Goal: Information Seeking & Learning: Learn about a topic

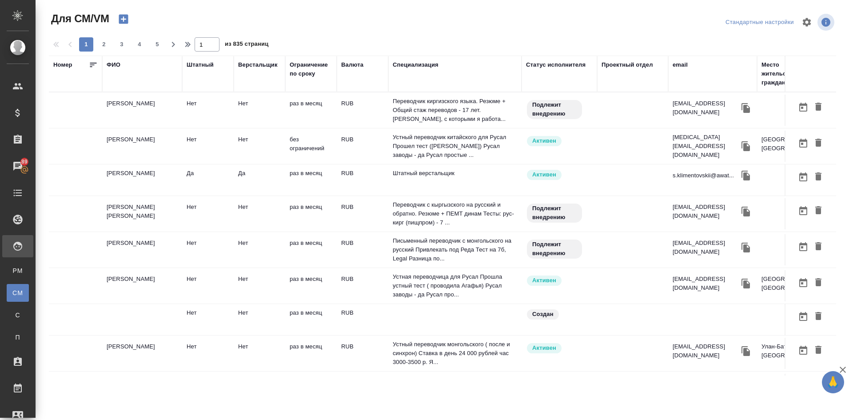
click at [115, 104] on td "Макеева Рахат" at bounding box center [142, 110] width 80 height 31
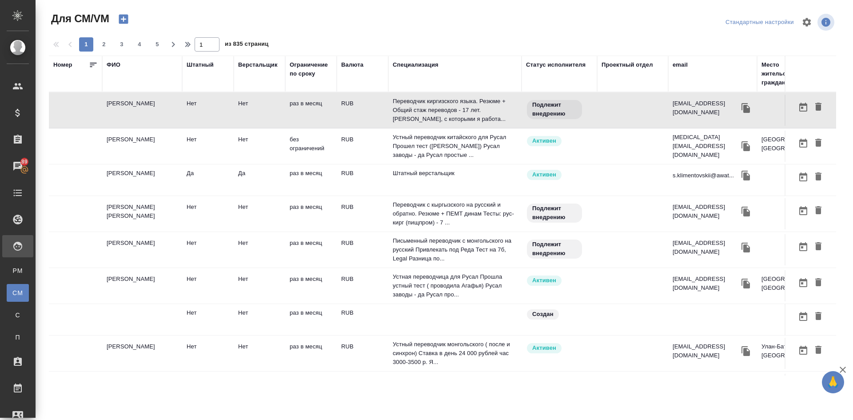
click at [122, 143] on td "Володько Никита Владимирович" at bounding box center [142, 146] width 80 height 31
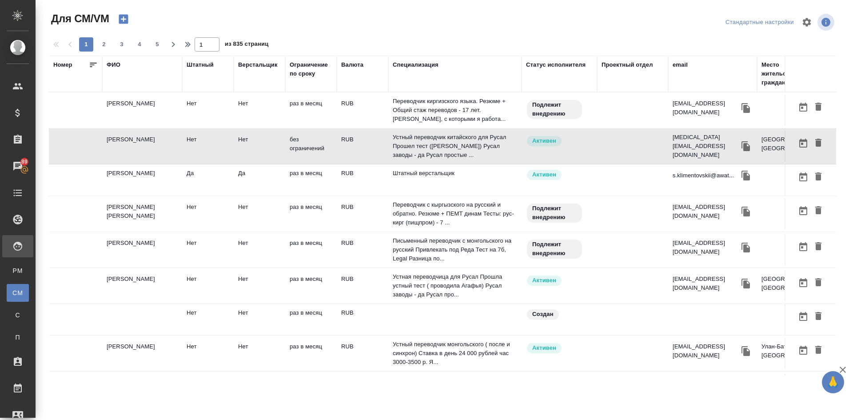
click at [137, 169] on td "Климентовский Сергей" at bounding box center [142, 179] width 80 height 31
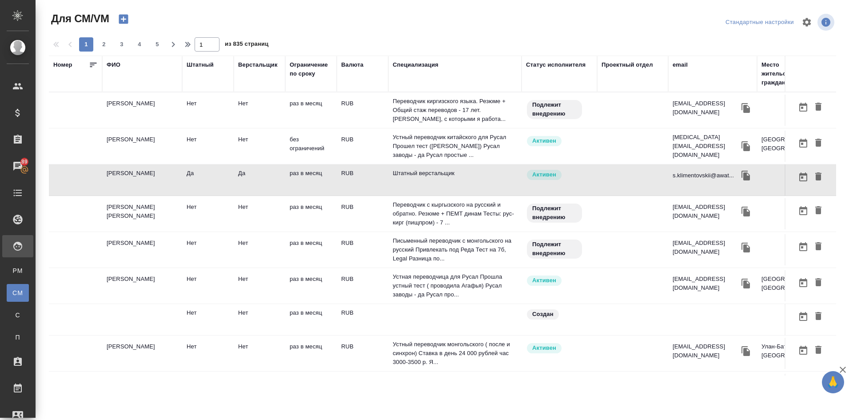
click at [137, 169] on td "Климентовский Сергей" at bounding box center [142, 179] width 80 height 31
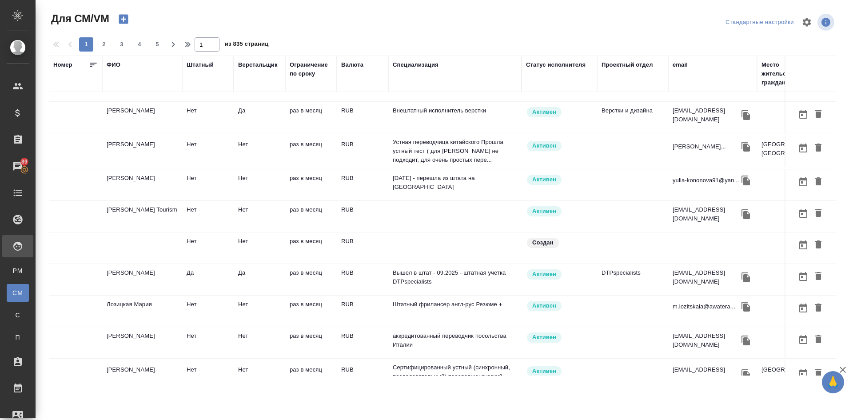
scroll to position [383, 0]
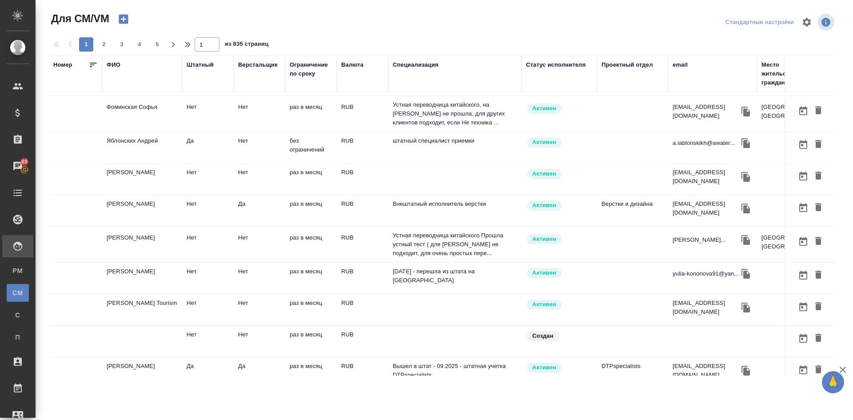
click at [116, 64] on div "ФИО" at bounding box center [114, 64] width 14 height 9
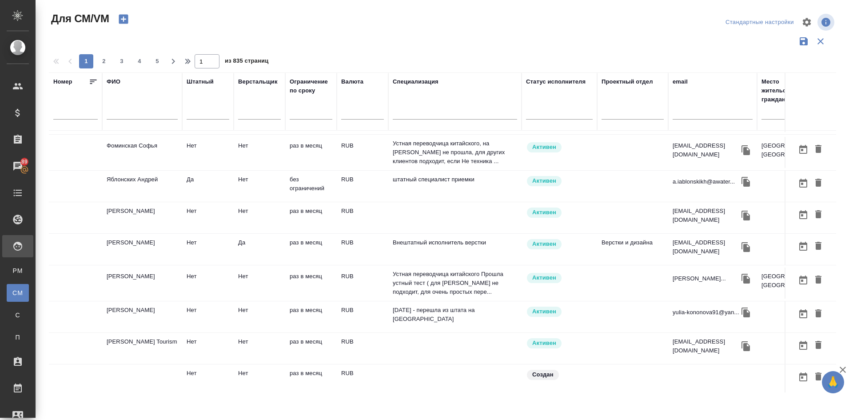
scroll to position [405, 0]
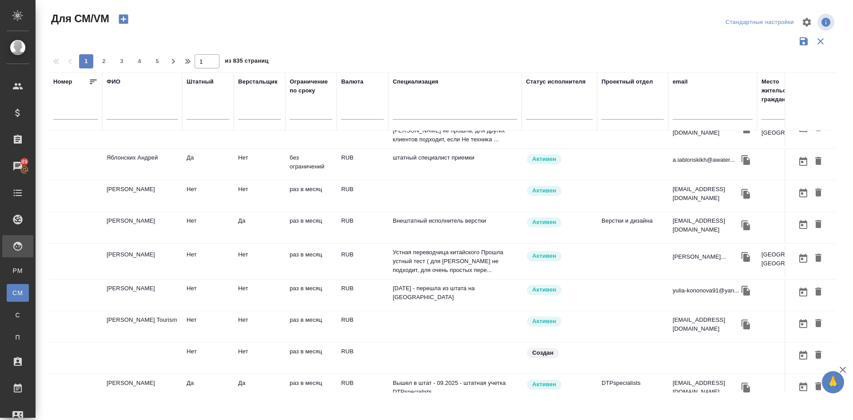
click at [133, 102] on div "ФИО" at bounding box center [142, 101] width 71 height 48
click at [124, 108] on div at bounding box center [142, 115] width 71 height 22
click at [145, 113] on input "text" at bounding box center [142, 113] width 71 height 11
type input "c"
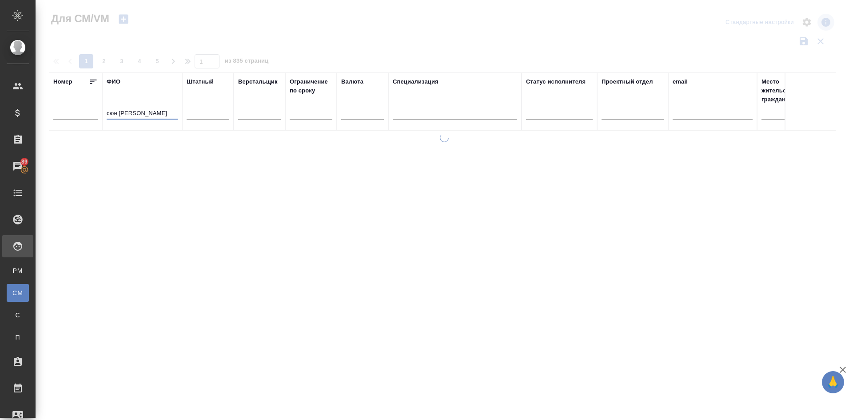
scroll to position [0, 0]
type input "сюн янь"
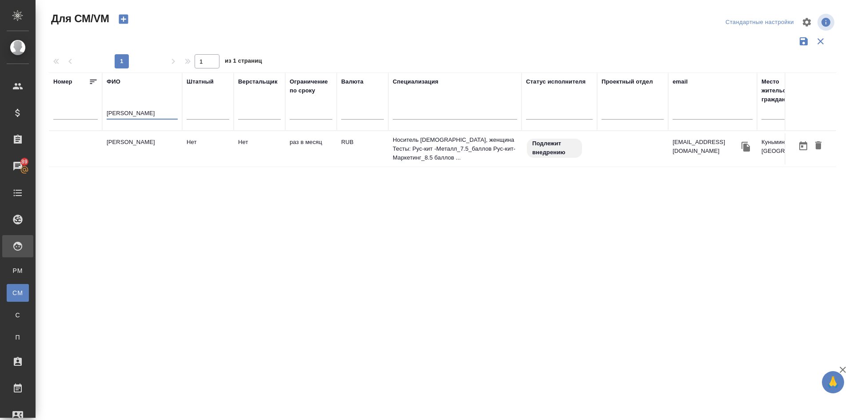
click at [116, 147] on td "[PERSON_NAME]" at bounding box center [142, 148] width 80 height 31
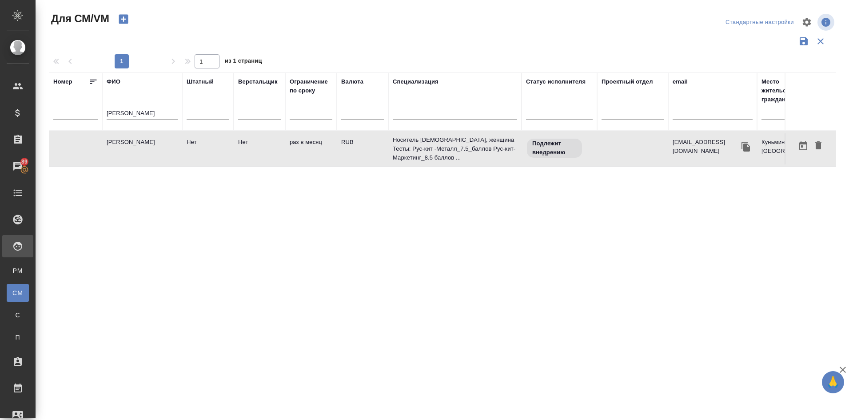
click at [116, 147] on td "[PERSON_NAME]" at bounding box center [142, 148] width 80 height 31
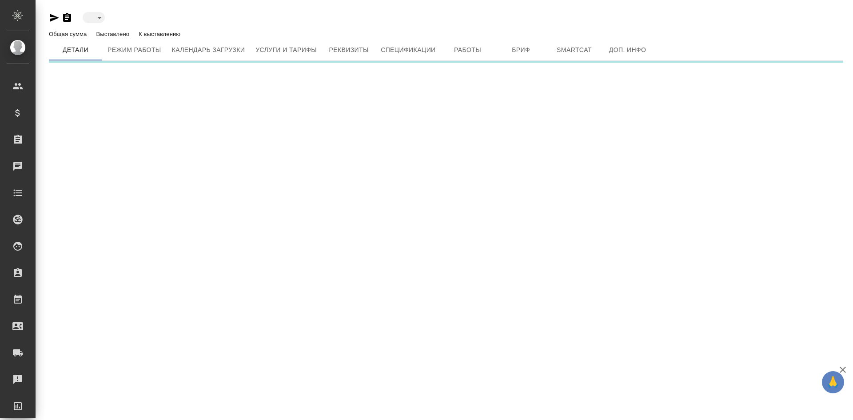
type input "toBeImplemented"
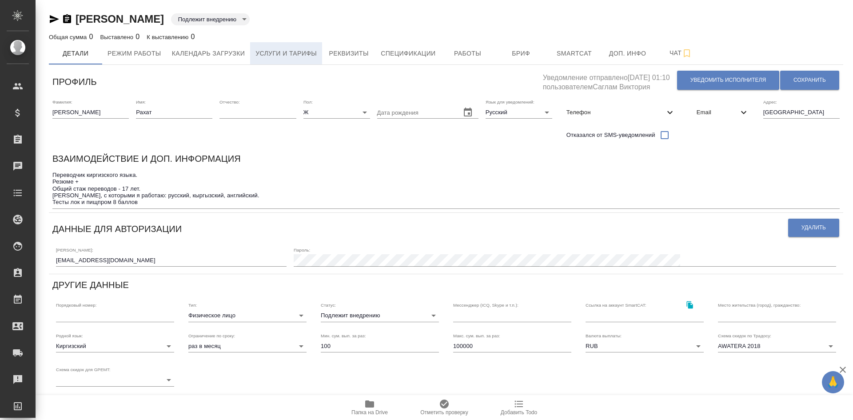
click at [277, 48] on span "Услуги и тарифы" at bounding box center [285, 53] width 61 height 11
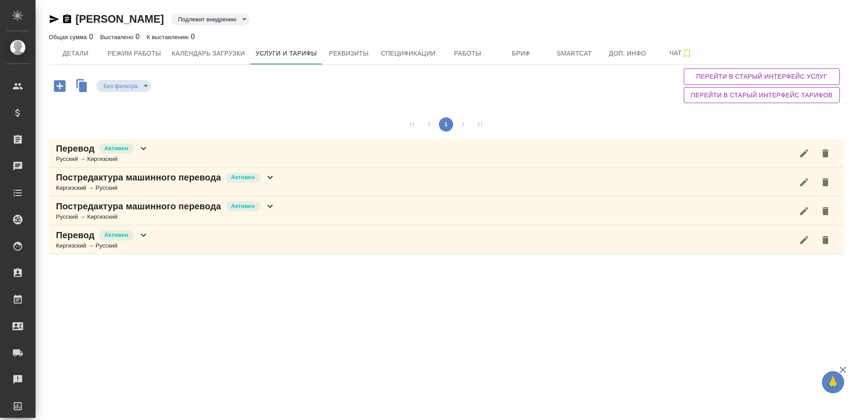
click at [76, 149] on p "Перевод" at bounding box center [75, 148] width 39 height 12
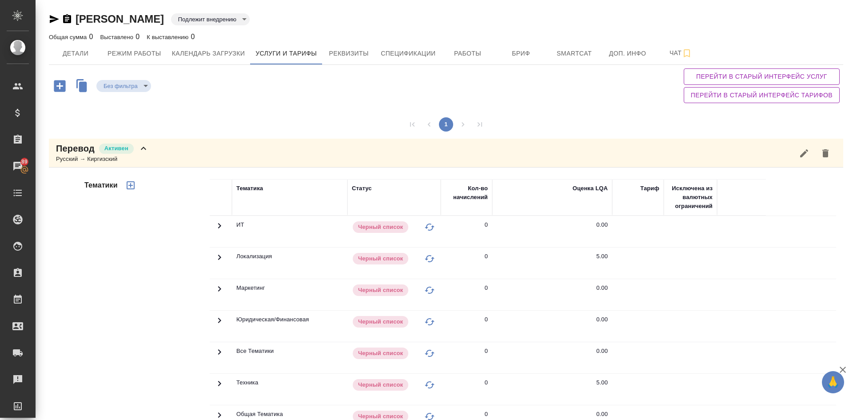
scroll to position [209, 0]
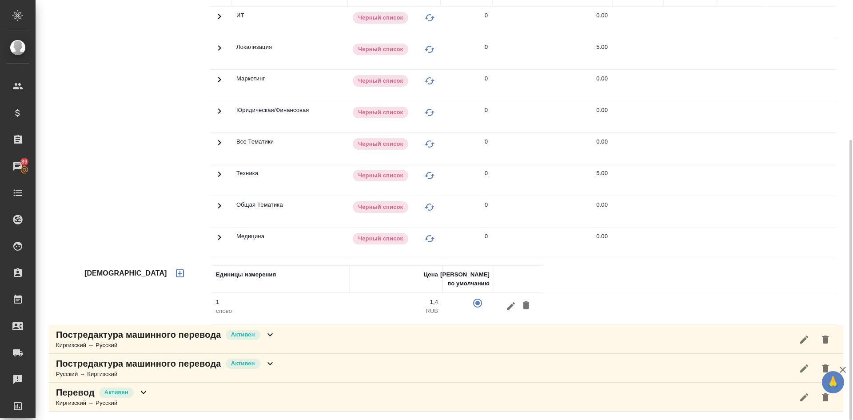
click at [220, 205] on icon at bounding box center [219, 205] width 3 height 5
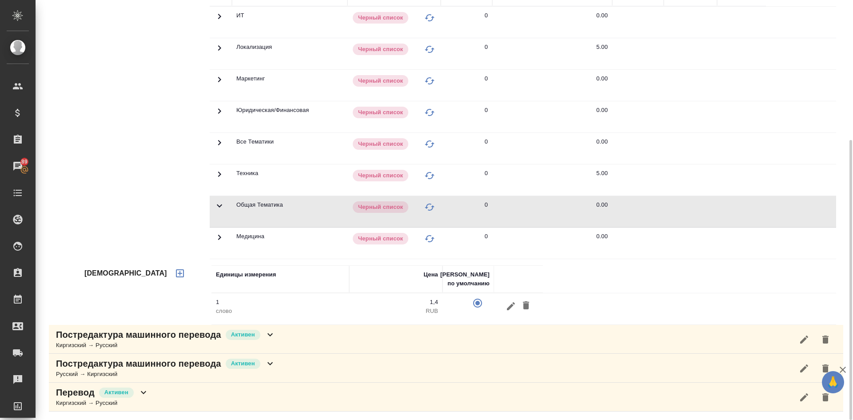
click at [151, 191] on div "Тематики" at bounding box center [146, 112] width 127 height 297
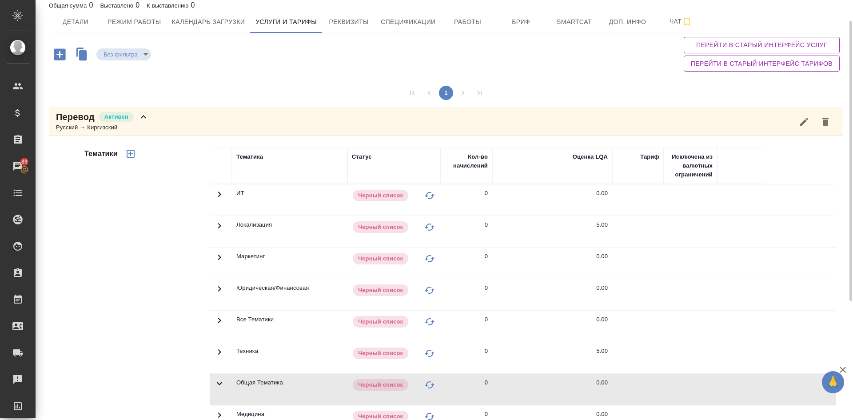
click at [80, 116] on p "Перевод" at bounding box center [75, 117] width 39 height 12
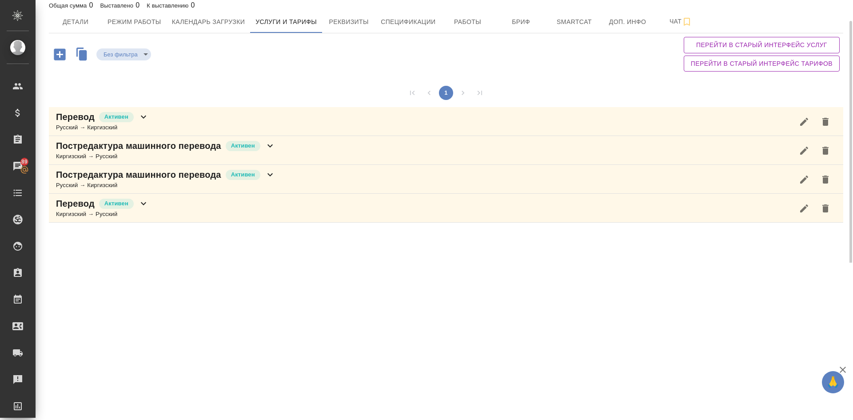
click at [97, 147] on p "Постредактура машинного перевода" at bounding box center [138, 146] width 165 height 12
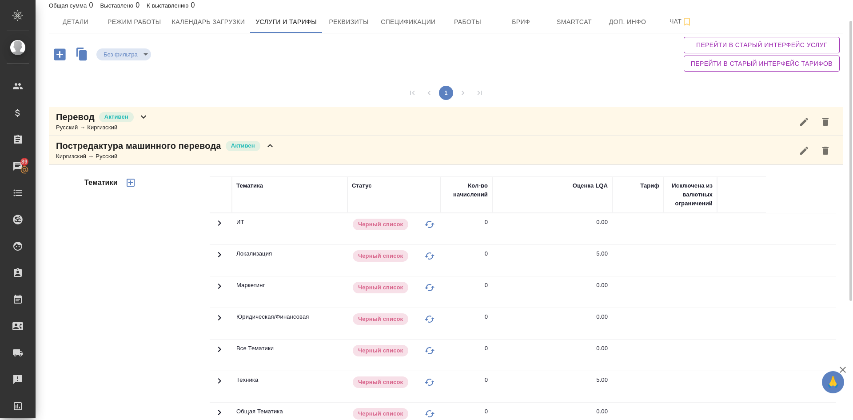
scroll to position [0, 0]
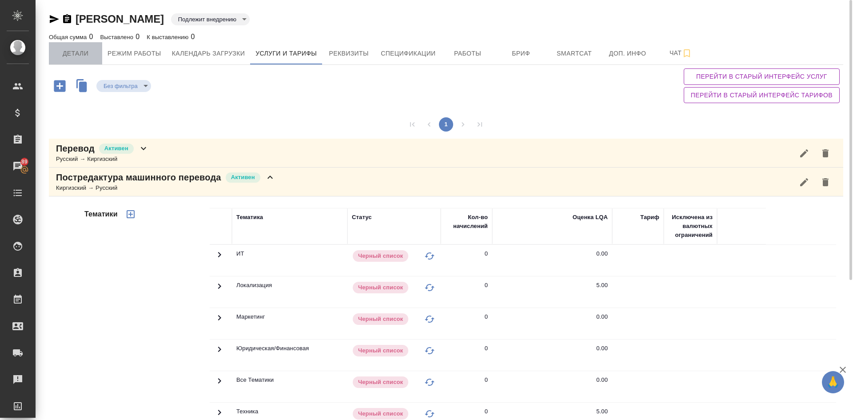
click at [83, 52] on span "Детали" at bounding box center [75, 53] width 43 height 11
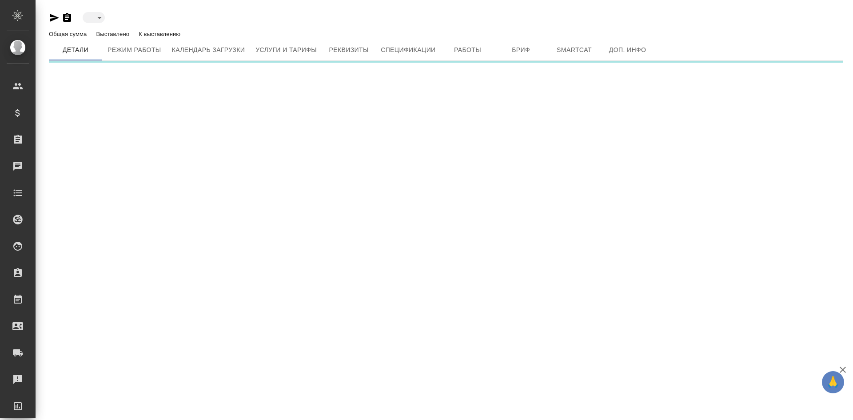
type input "active"
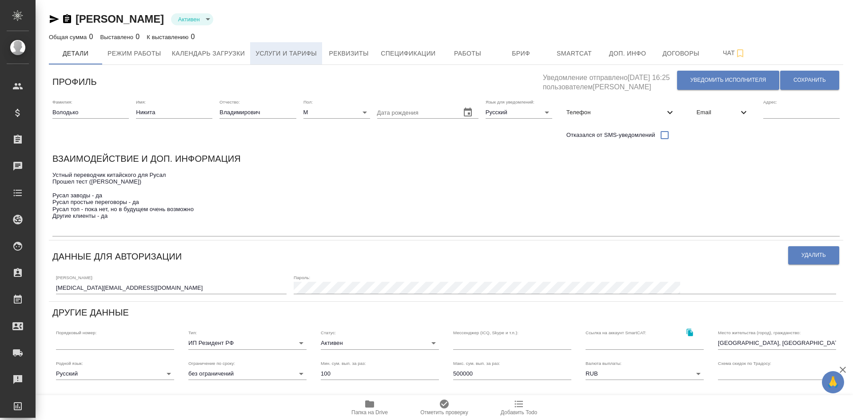
click at [267, 53] on span "Услуги и тарифы" at bounding box center [285, 53] width 61 height 11
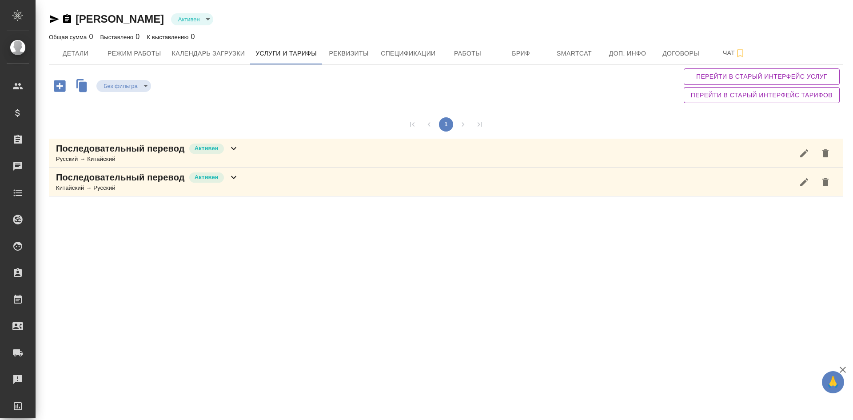
click at [97, 152] on p "Последовательный перевод" at bounding box center [120, 148] width 129 height 12
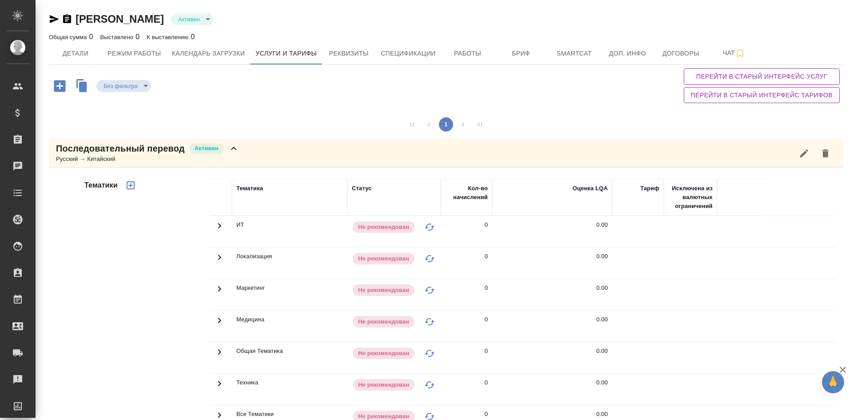
scroll to position [89, 0]
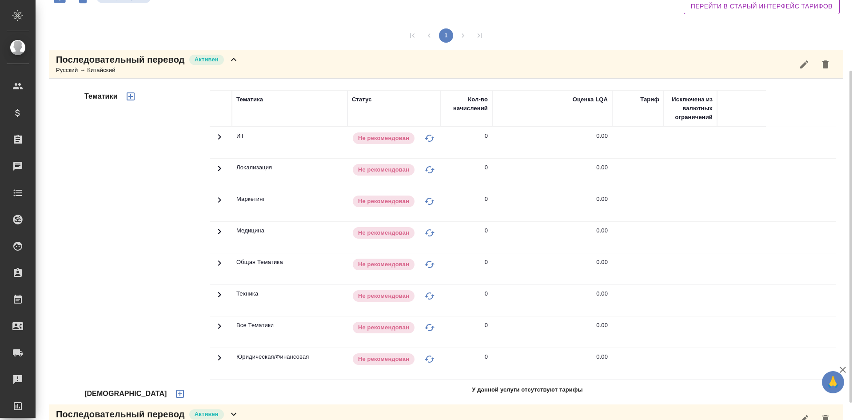
click at [220, 232] on icon at bounding box center [219, 231] width 11 height 11
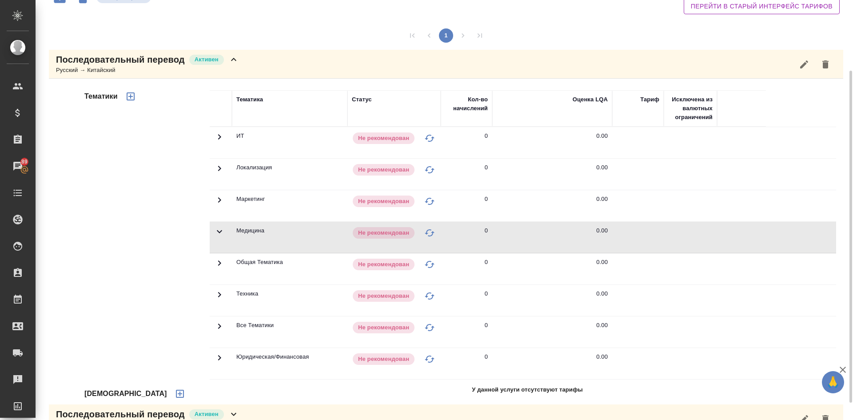
click at [219, 228] on icon at bounding box center [219, 231] width 11 height 11
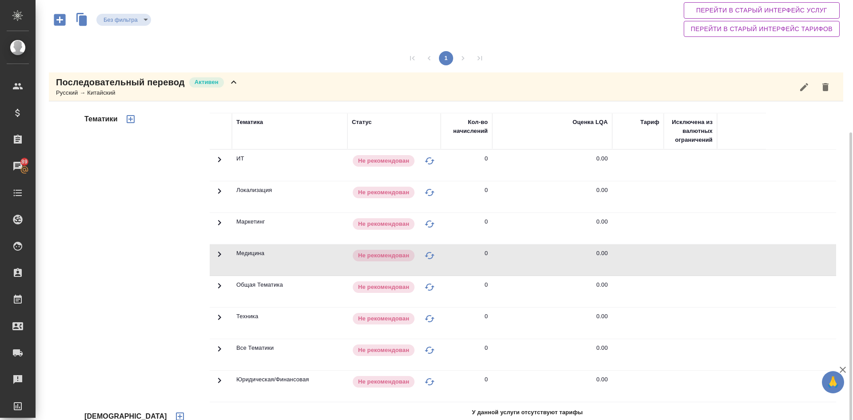
scroll to position [111, 0]
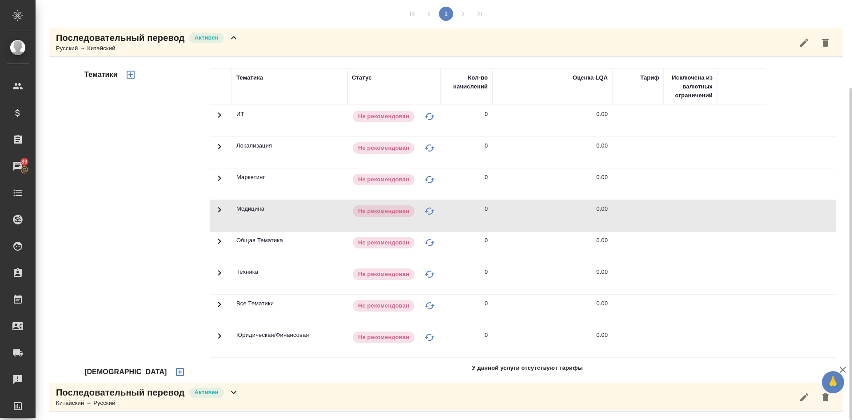
click at [76, 401] on div "Китайский → Русский" at bounding box center [147, 403] width 183 height 9
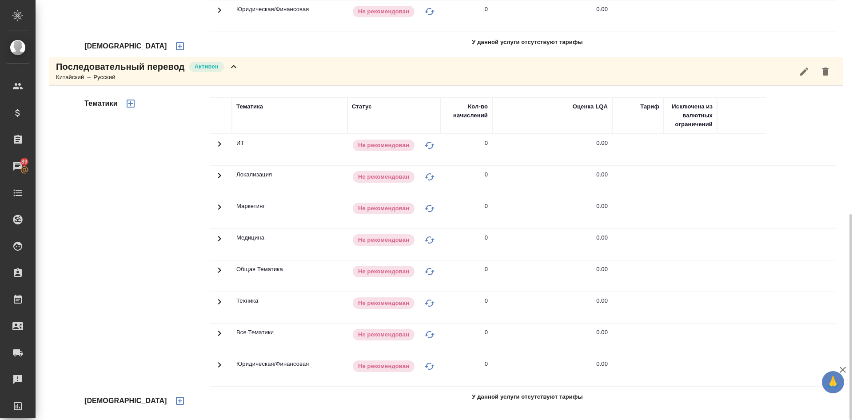
click at [220, 272] on icon at bounding box center [219, 270] width 11 height 11
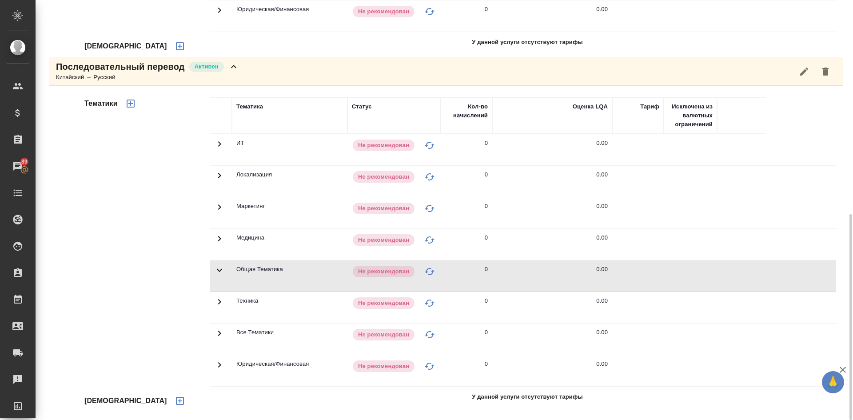
click at [225, 271] on td at bounding box center [221, 275] width 22 height 31
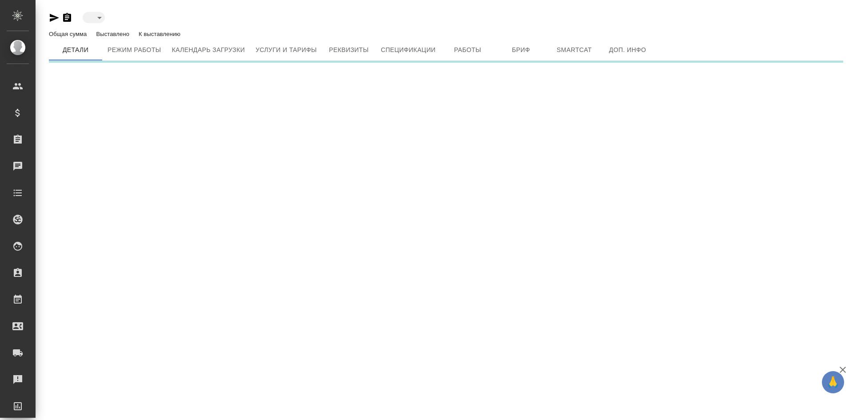
type input "active"
type input "toBeImplemented"
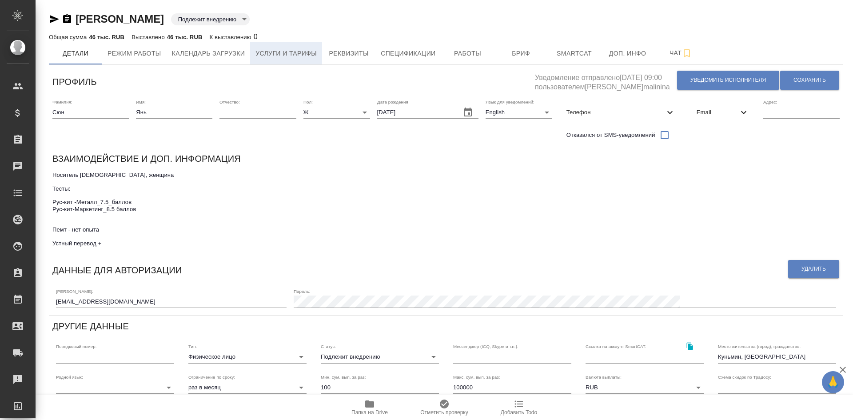
click at [289, 55] on span "Услуги и тарифы" at bounding box center [285, 53] width 61 height 11
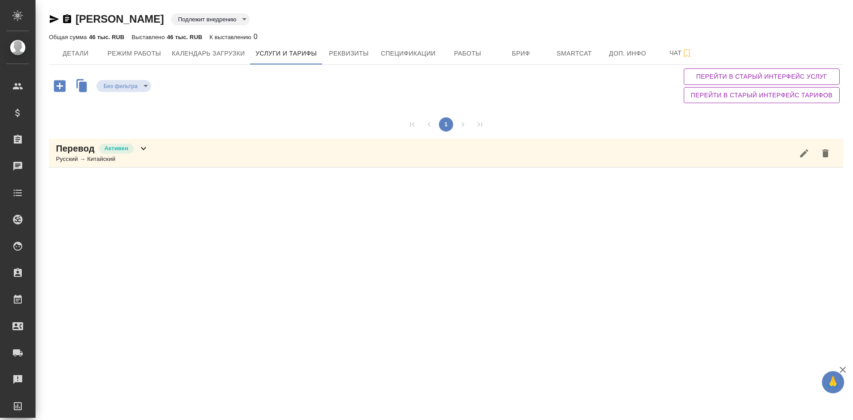
click at [106, 150] on p "Активен" at bounding box center [116, 148] width 24 height 9
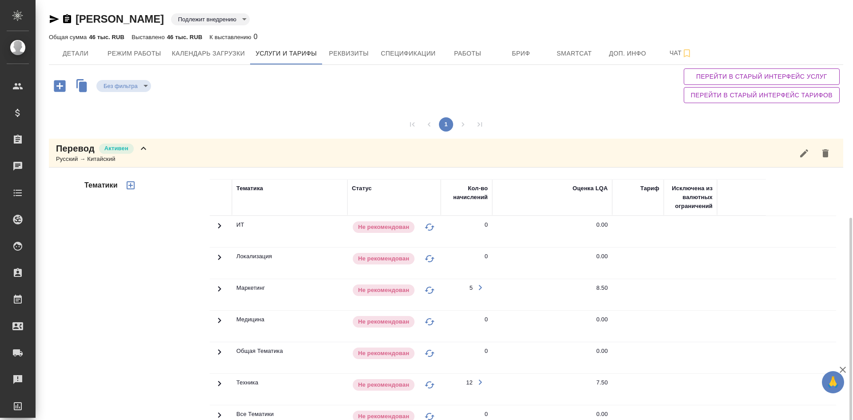
scroll to position [123, 0]
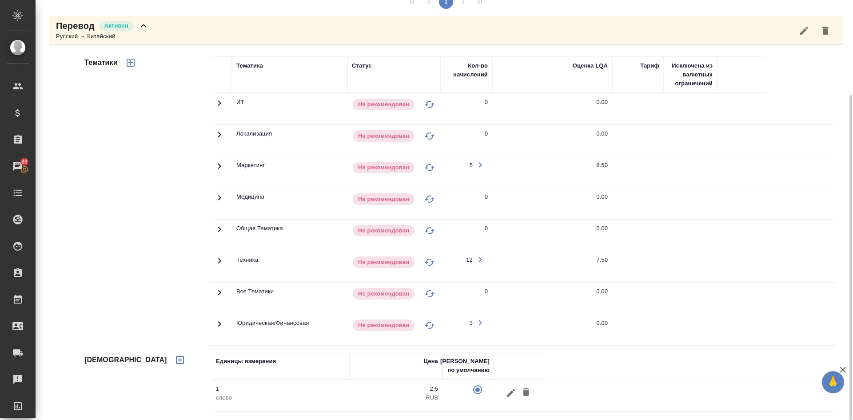
click at [221, 163] on icon at bounding box center [219, 166] width 11 height 11
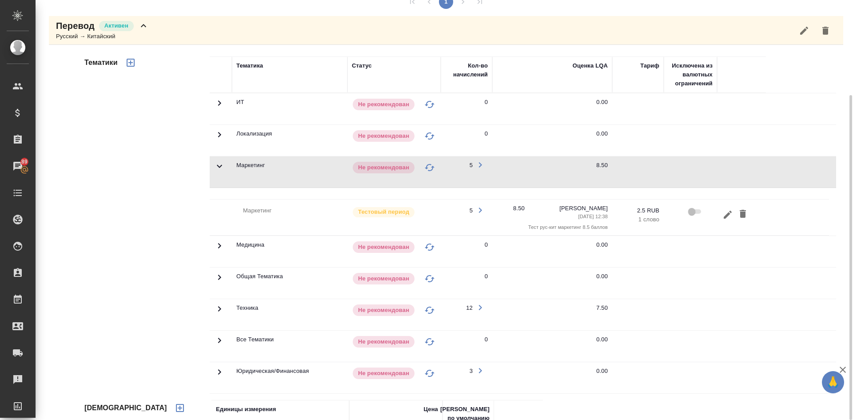
click at [730, 216] on icon "button" at bounding box center [728, 214] width 11 height 11
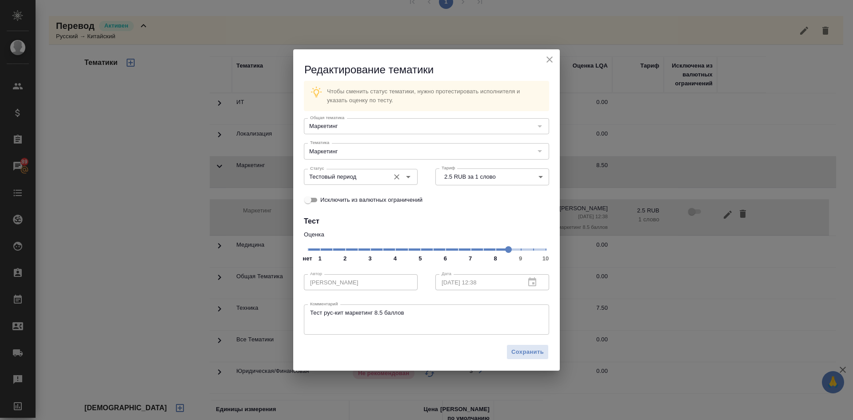
click at [410, 176] on icon "Open" at bounding box center [408, 177] width 4 height 2
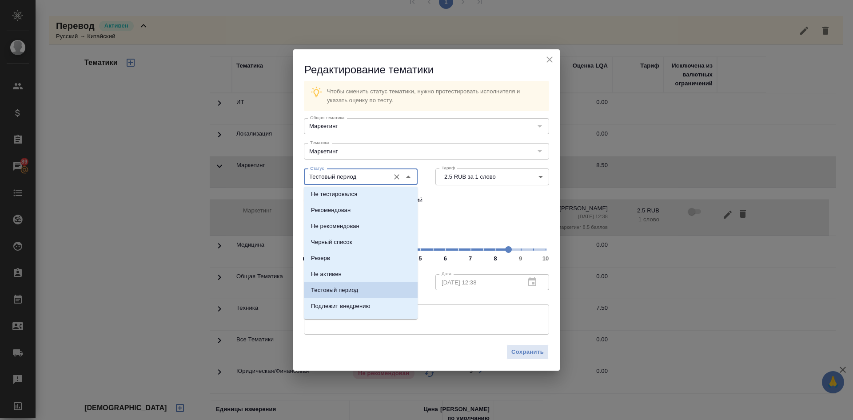
scroll to position [0, 0]
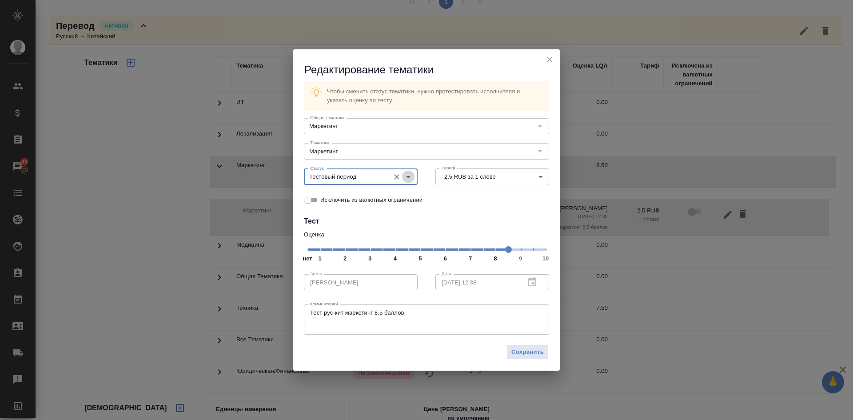
click at [405, 176] on icon "Open" at bounding box center [408, 177] width 11 height 11
